Goal: Transaction & Acquisition: Purchase product/service

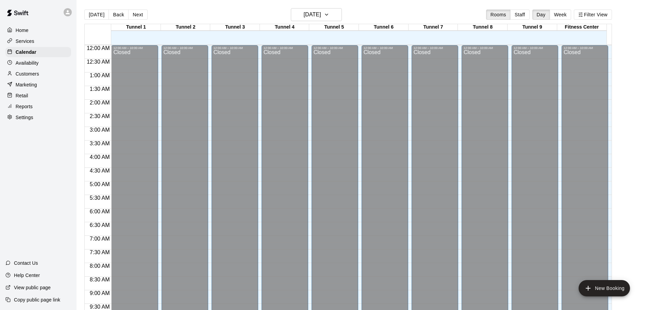
scroll to position [382, 0]
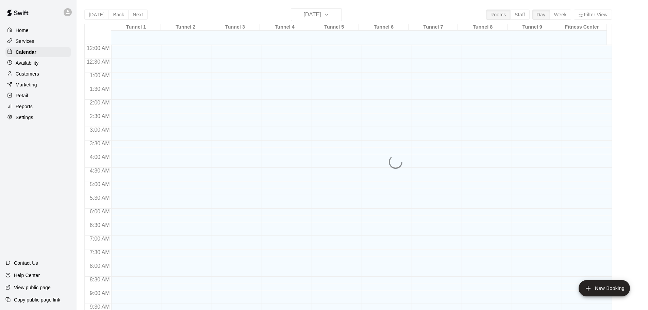
scroll to position [360, 0]
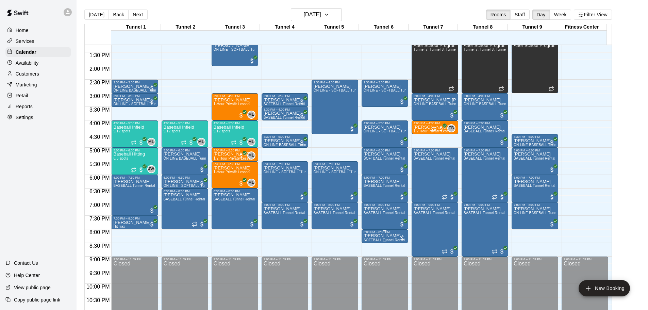
click at [381, 233] on div "8:00 PM – 8:30 PM" at bounding box center [385, 231] width 43 height 3
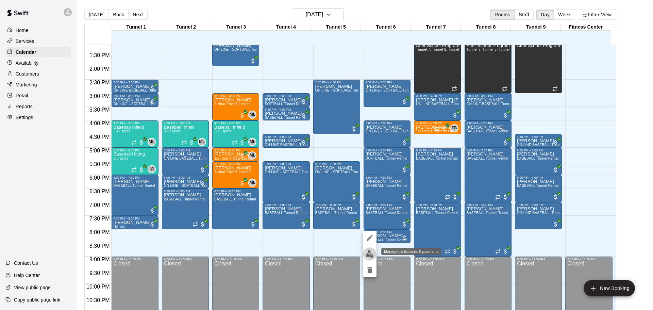
click at [371, 254] on img "edit" at bounding box center [370, 254] width 8 height 8
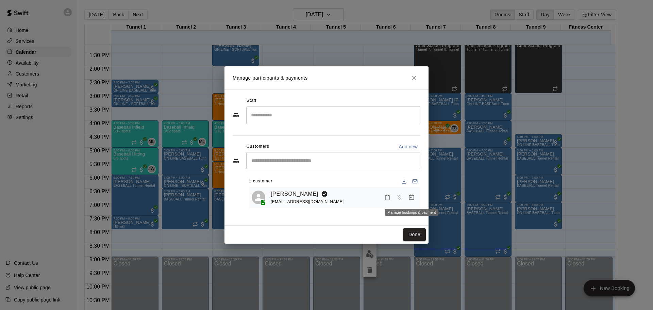
click at [408, 195] on button "Manage bookings & payment" at bounding box center [412, 197] width 12 height 12
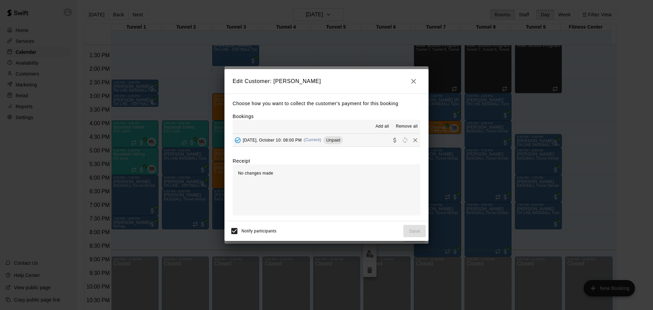
click at [303, 137] on div "Friday, October 10: 08:00 PM (Current) Unpaid" at bounding box center [288, 140] width 110 height 10
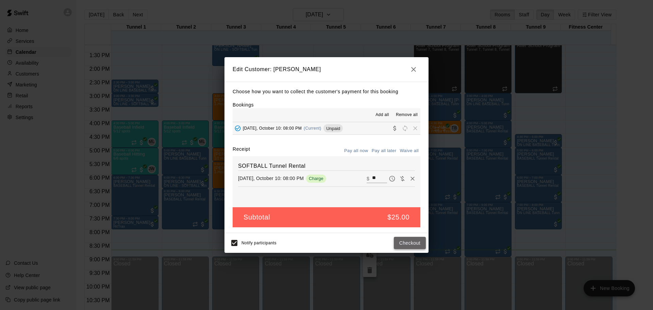
click at [424, 245] on button "Checkout" at bounding box center [410, 243] width 32 height 13
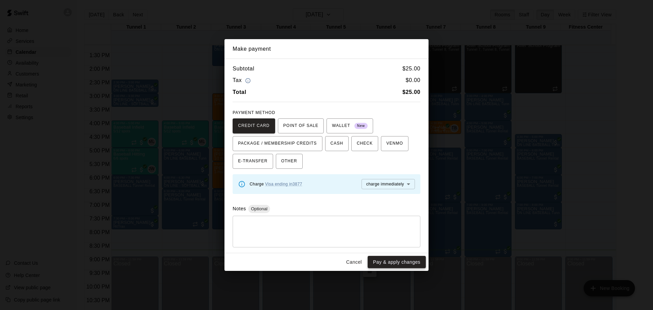
click at [400, 260] on button "Pay & apply changes" at bounding box center [397, 262] width 58 height 13
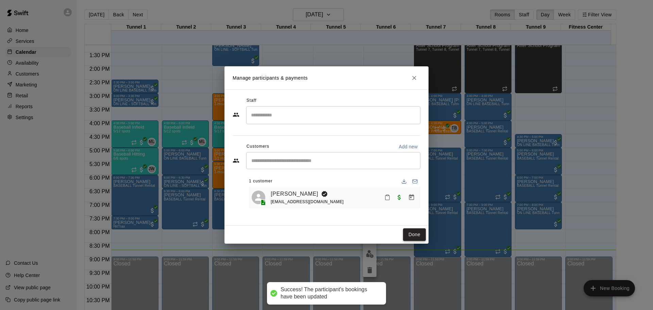
click at [416, 236] on button "Done" at bounding box center [414, 234] width 23 height 13
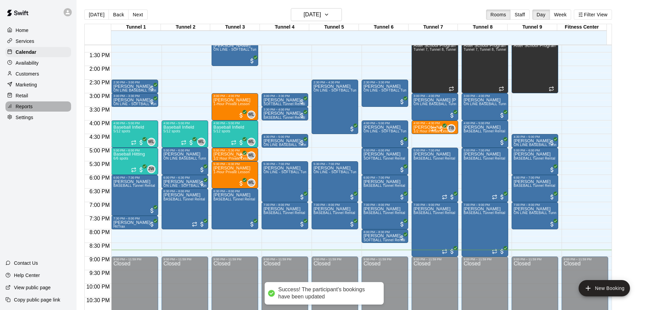
click at [38, 110] on div "Reports" at bounding box center [38, 106] width 66 height 10
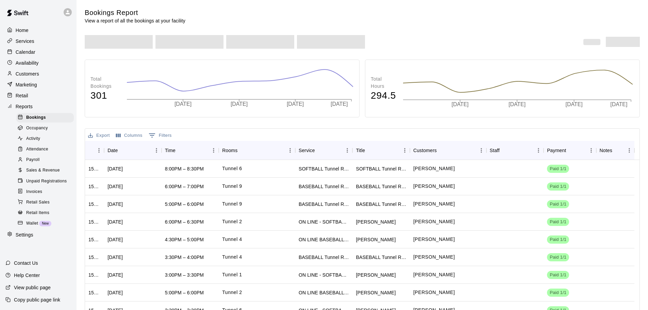
click at [51, 184] on span "Unpaid Registrations" at bounding box center [46, 181] width 40 height 7
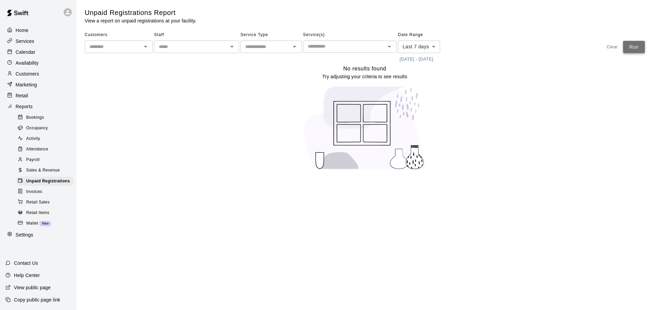
click at [634, 47] on button "Run" at bounding box center [634, 47] width 22 height 13
click at [54, 51] on div "Calendar" at bounding box center [38, 52] width 66 height 10
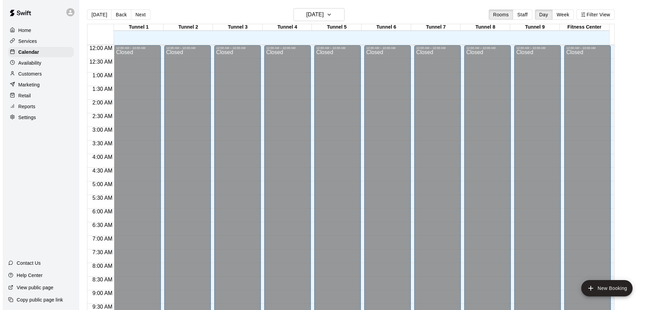
scroll to position [360, 0]
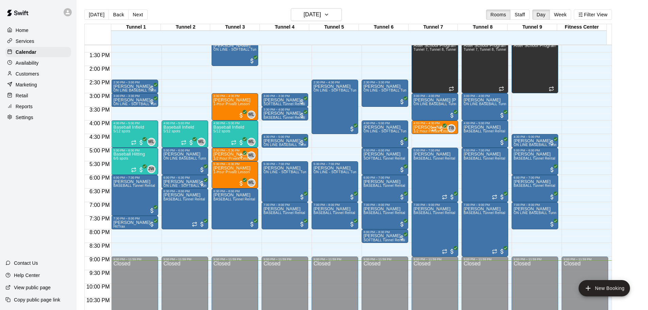
click at [55, 106] on div "Reports" at bounding box center [38, 106] width 66 height 10
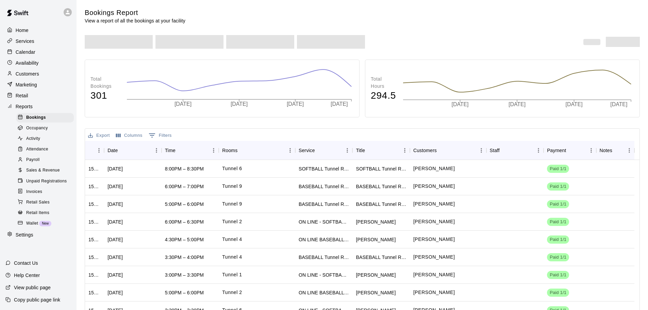
click at [64, 183] on span "Unpaid Registrations" at bounding box center [46, 181] width 40 height 7
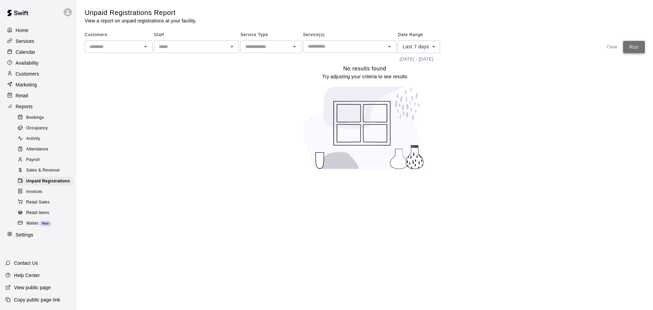
click at [641, 46] on button "Run" at bounding box center [634, 47] width 22 height 13
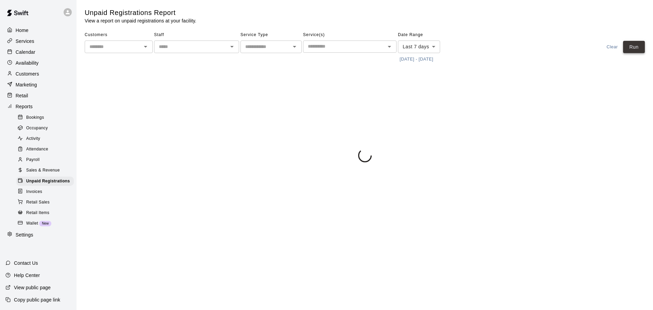
click at [641, 46] on button "Run" at bounding box center [634, 47] width 22 height 13
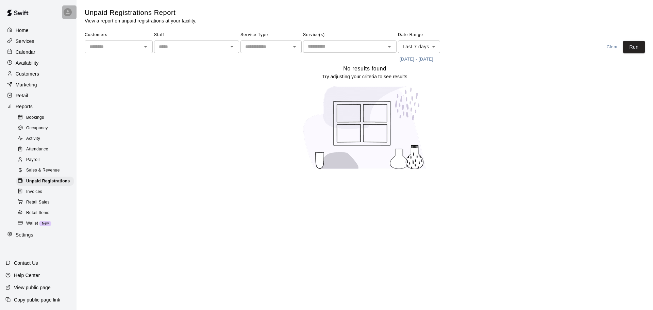
click at [67, 8] on div at bounding box center [68, 12] width 8 height 8
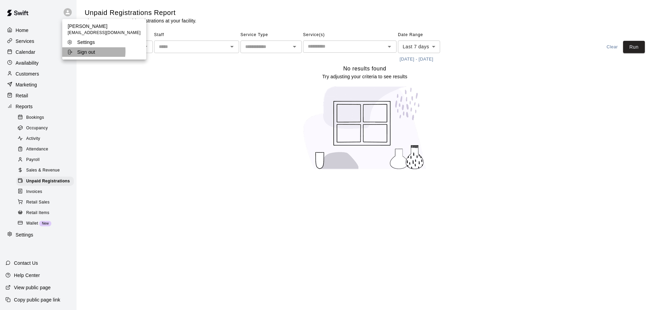
click at [79, 51] on p "Sign out" at bounding box center [86, 52] width 18 height 7
